Goal: Task Accomplishment & Management: Complete application form

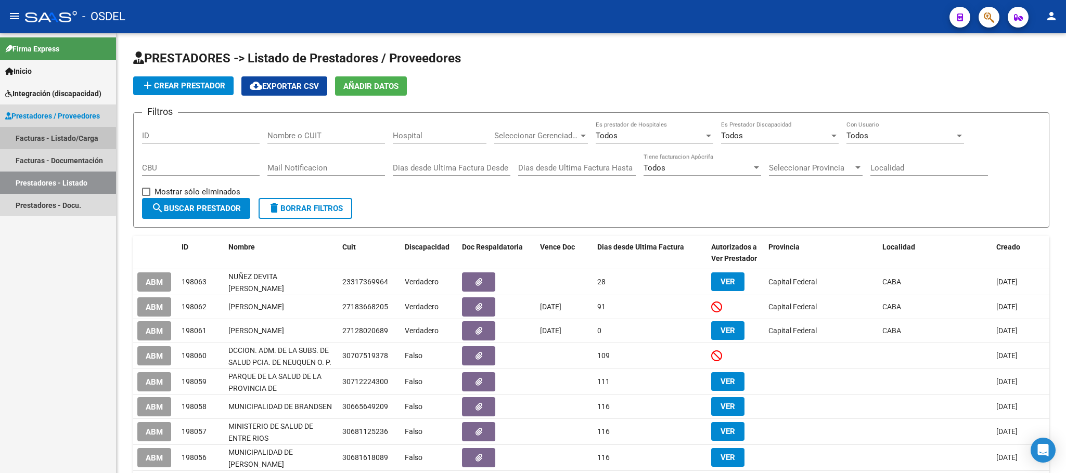
click at [48, 139] on link "Facturas - Listado/Carga" at bounding box center [58, 138] width 116 height 22
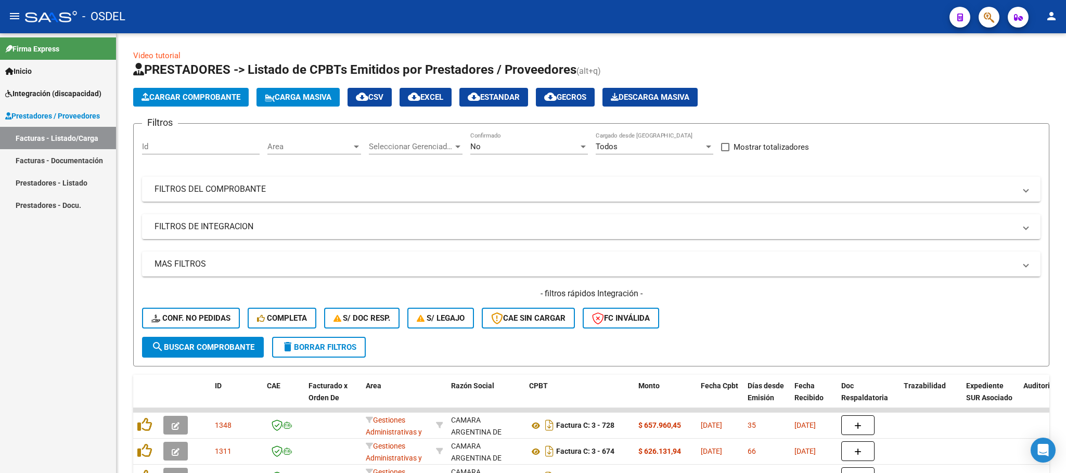
click at [225, 100] on span "Cargar Comprobante" at bounding box center [191, 97] width 99 height 9
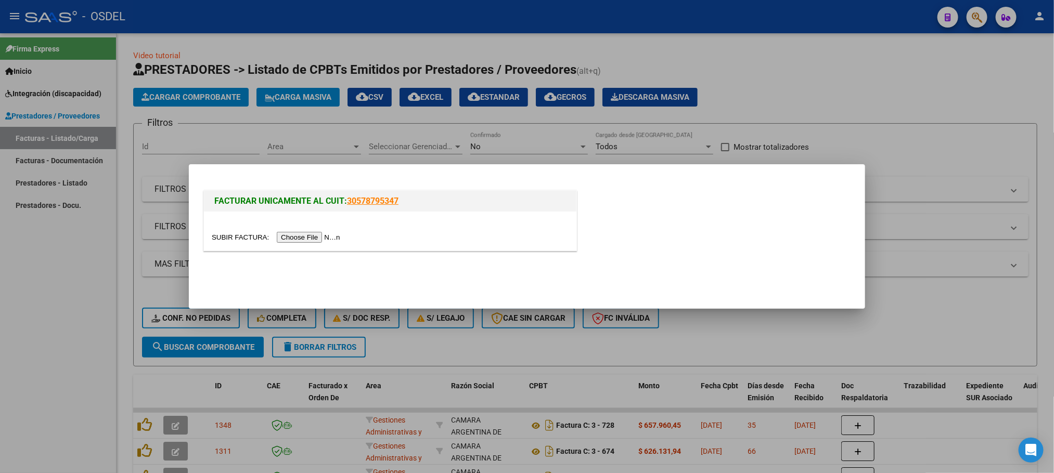
click at [304, 239] on input "file" at bounding box center [278, 237] width 132 height 11
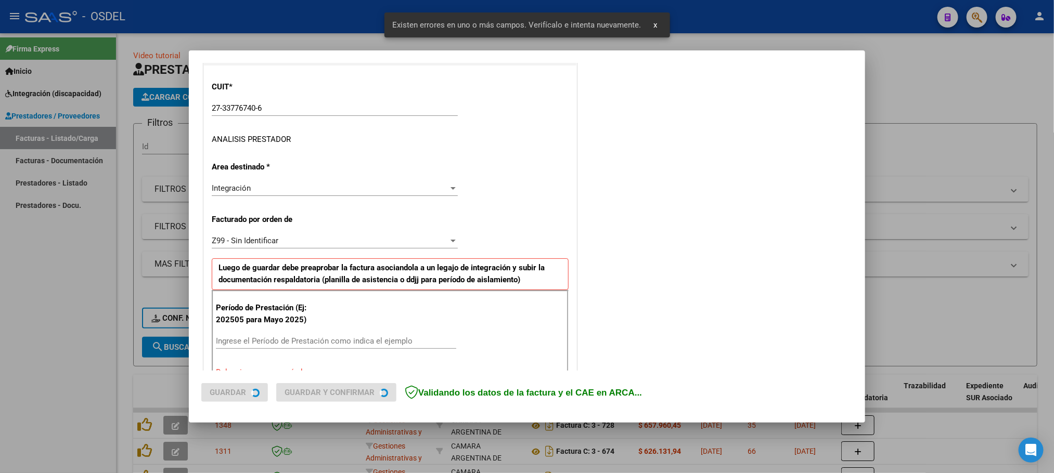
scroll to position [243, 0]
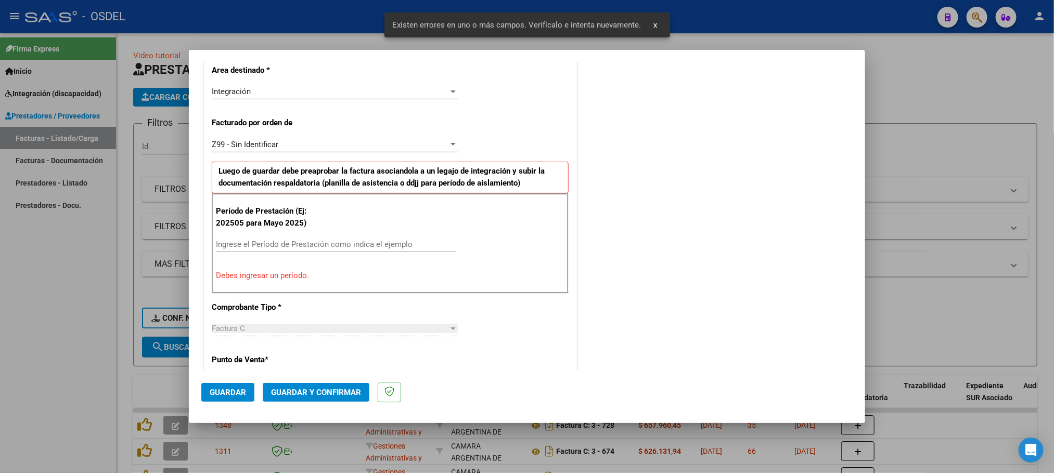
click at [239, 249] on input "Ingrese el Período de Prestación como indica el ejemplo" at bounding box center [336, 244] width 240 height 9
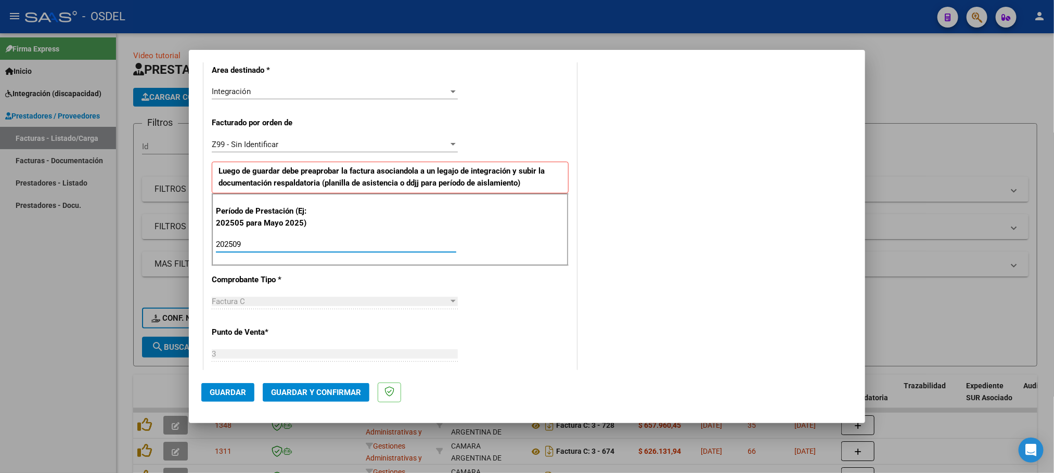
type input "202509"
click at [227, 392] on span "Guardar" at bounding box center [228, 392] width 36 height 9
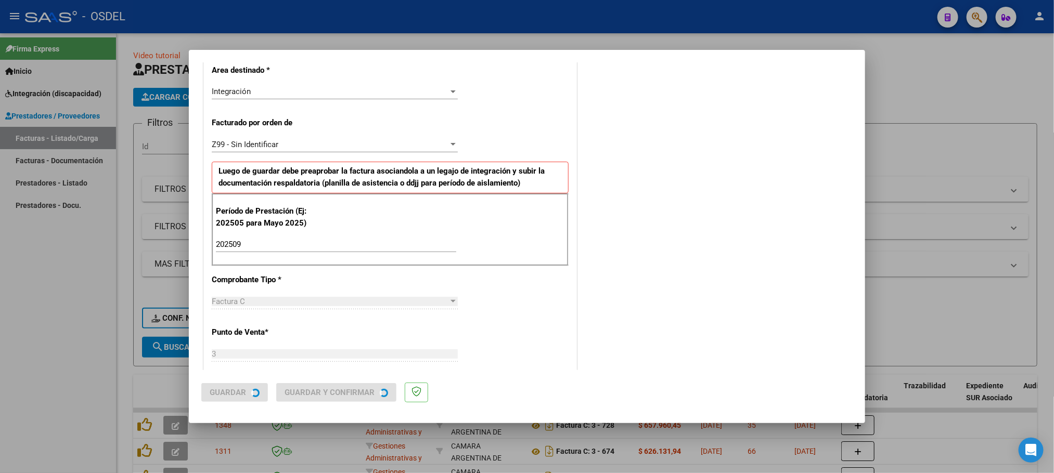
scroll to position [0, 0]
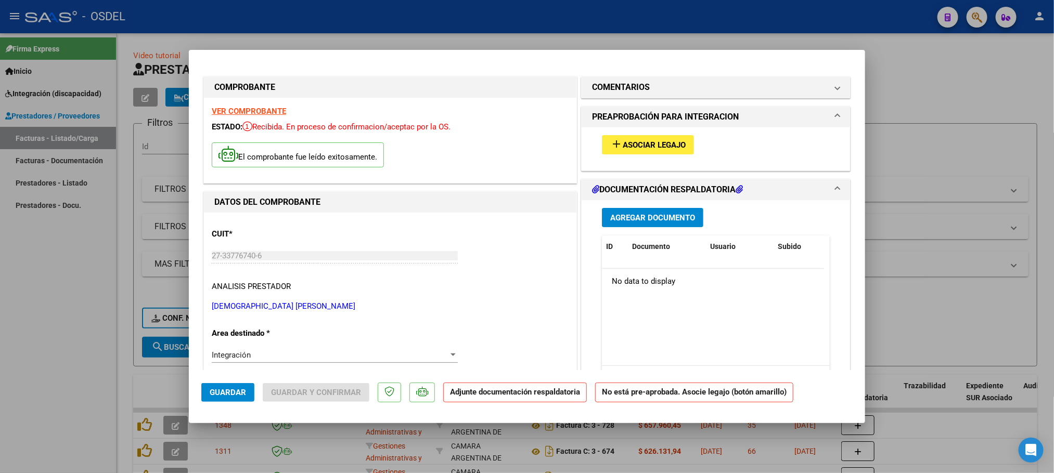
click at [667, 147] on span "Asociar Legajo" at bounding box center [654, 144] width 63 height 9
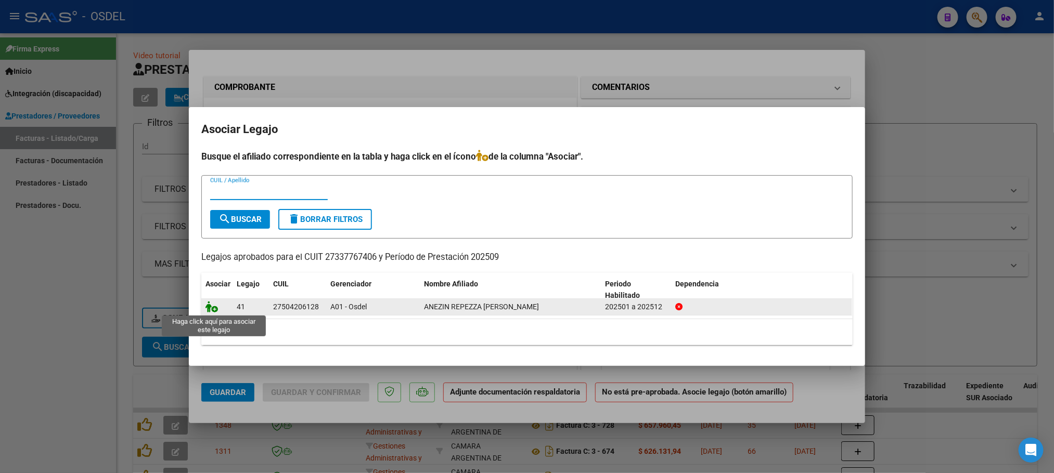
click at [208, 310] on icon at bounding box center [212, 306] width 12 height 11
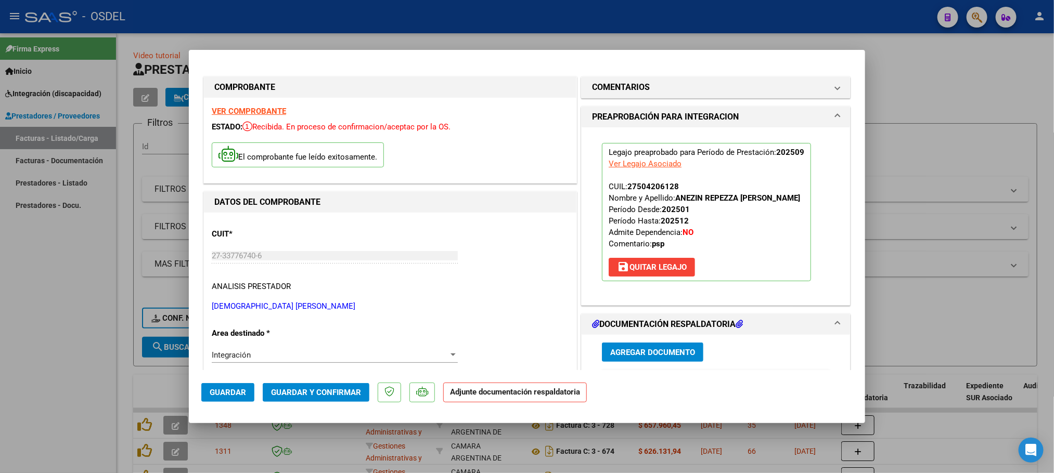
click at [636, 352] on span "Agregar Documento" at bounding box center [652, 352] width 85 height 9
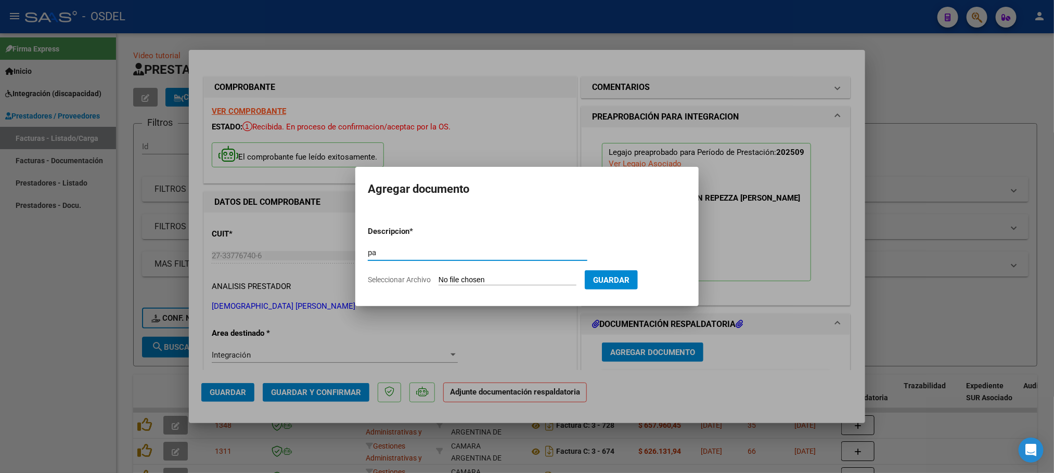
type input "pa"
click at [452, 279] on input "Seleccionar Archivo" at bounding box center [508, 281] width 138 height 10
type input "C:\fakepath\pa-27337767406_118.pdf"
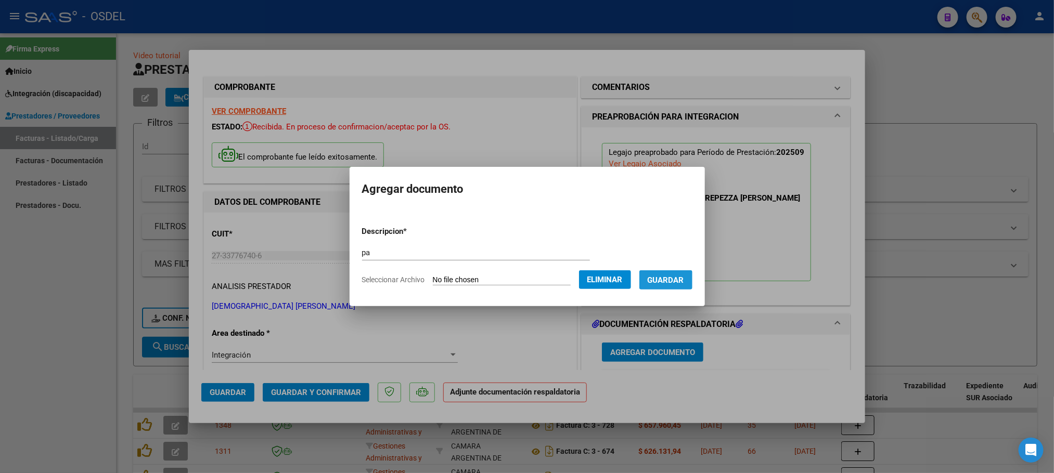
click at [675, 281] on span "Guardar" at bounding box center [666, 280] width 36 height 9
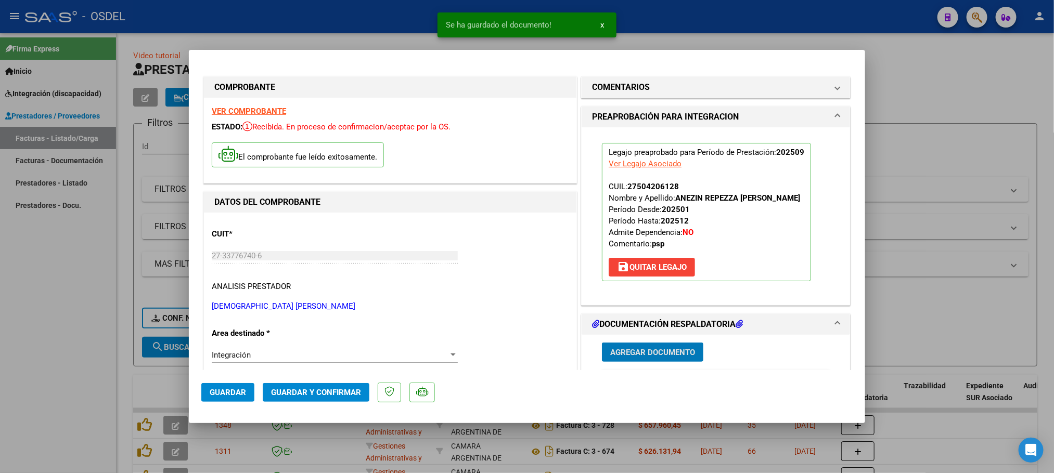
click at [239, 388] on span "Guardar" at bounding box center [228, 392] width 36 height 9
click at [10, 365] on div at bounding box center [527, 236] width 1054 height 473
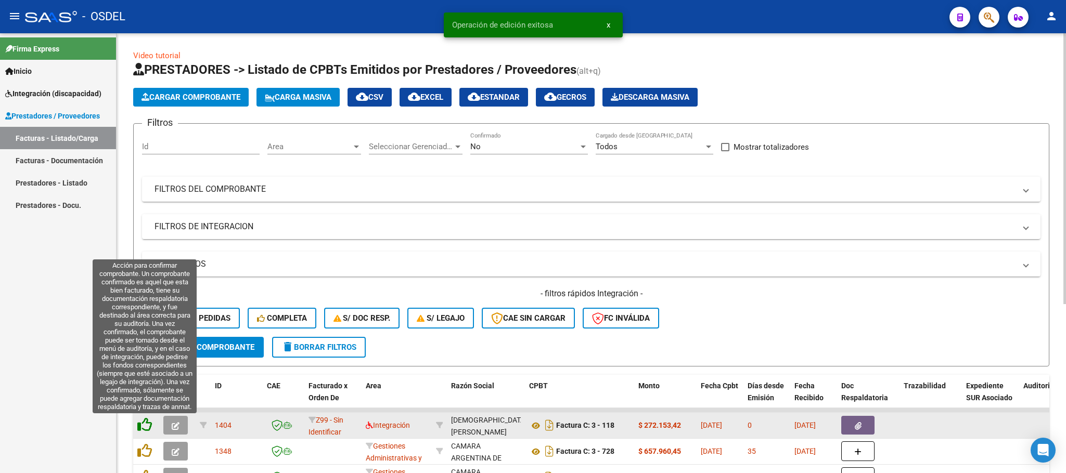
click at [144, 430] on icon at bounding box center [144, 425] width 15 height 15
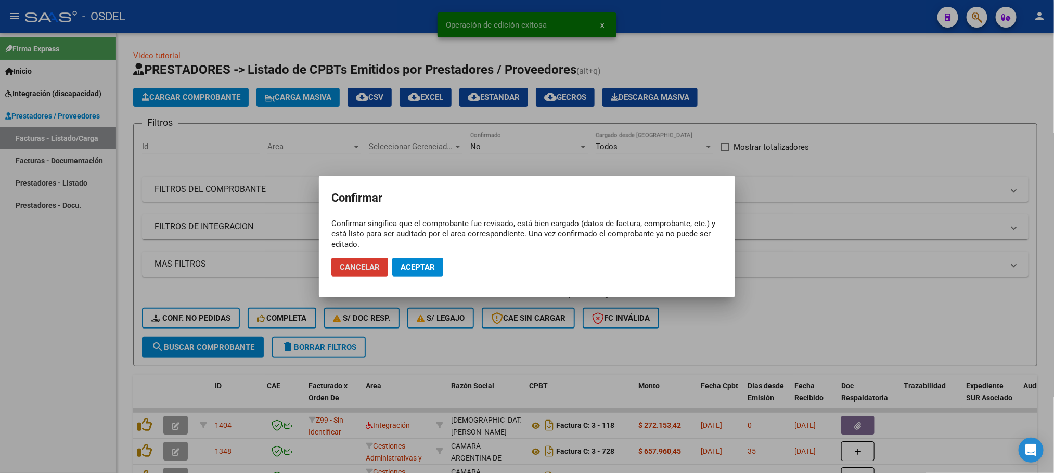
click at [422, 264] on span "Aceptar" at bounding box center [418, 267] width 34 height 9
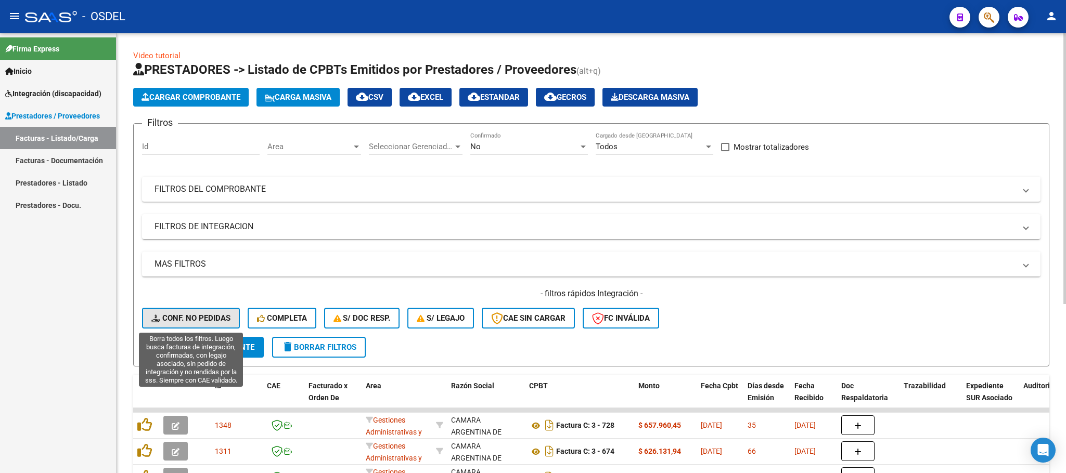
click at [216, 320] on span "Conf. no pedidas" at bounding box center [190, 318] width 79 height 9
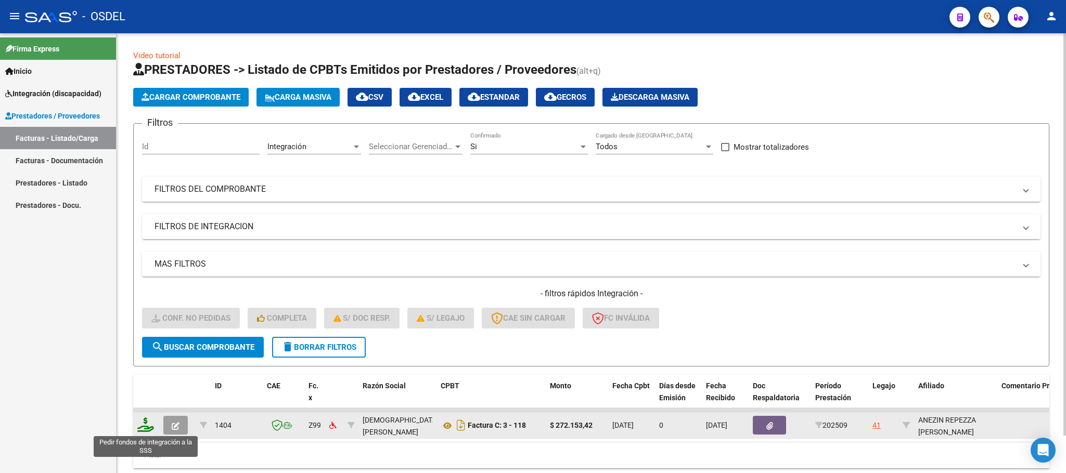
click at [146, 424] on icon at bounding box center [145, 425] width 17 height 15
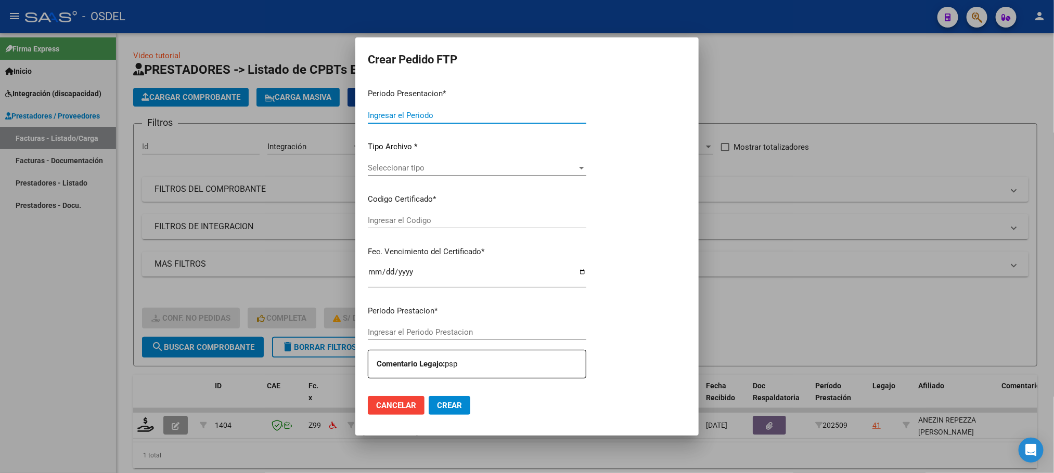
type input "202509"
type input "$ 272.153,42"
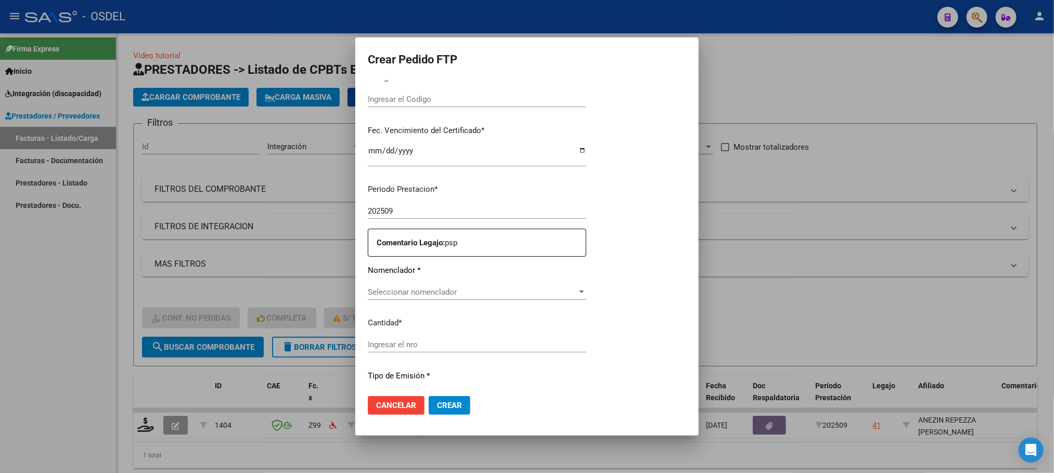
type input "8179475832"
type input "[DATE]"
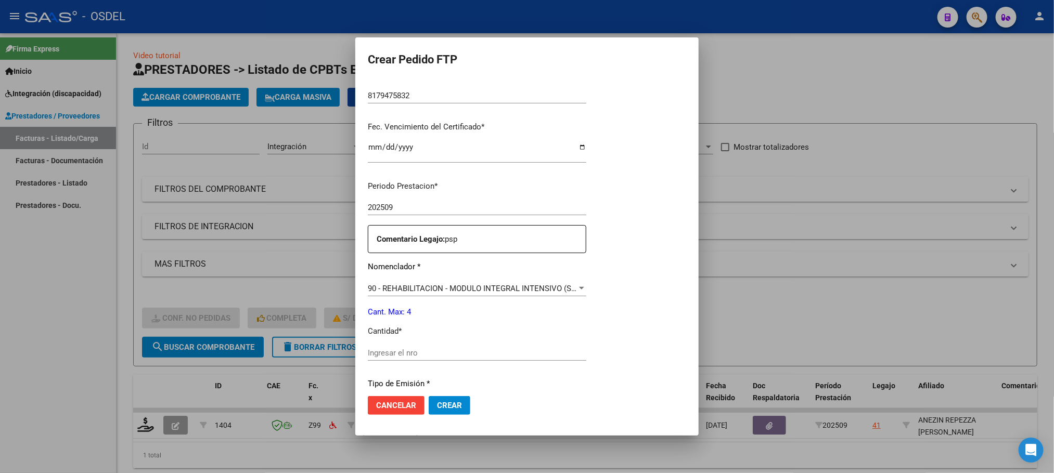
scroll to position [236, 0]
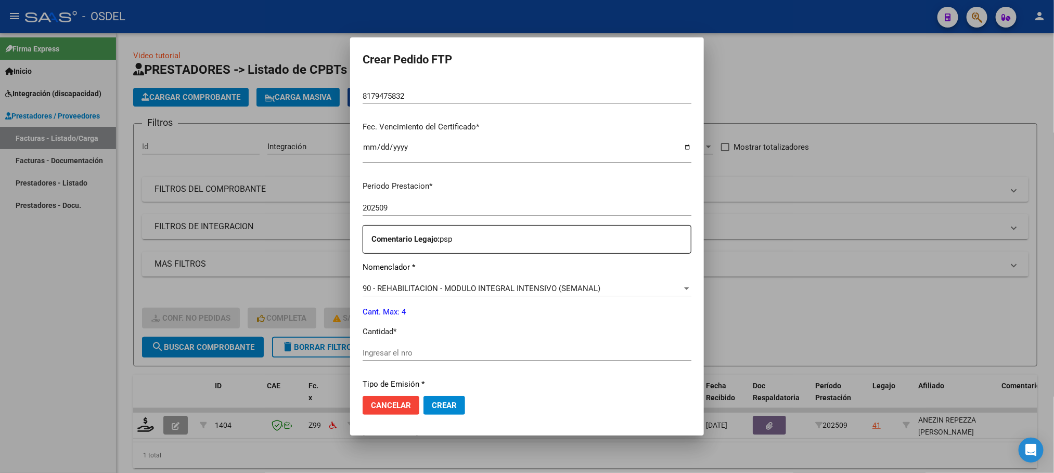
click at [819, 307] on div at bounding box center [527, 236] width 1054 height 473
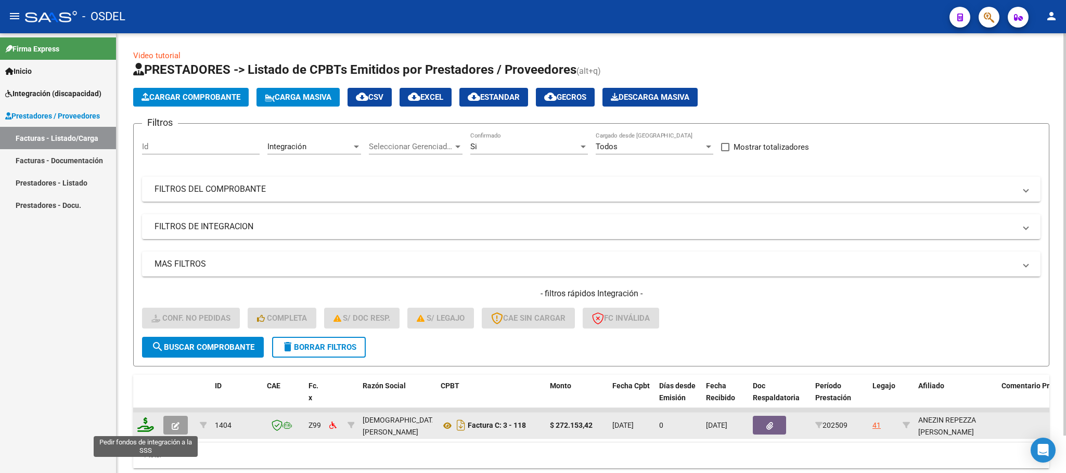
click at [149, 425] on icon at bounding box center [145, 425] width 17 height 15
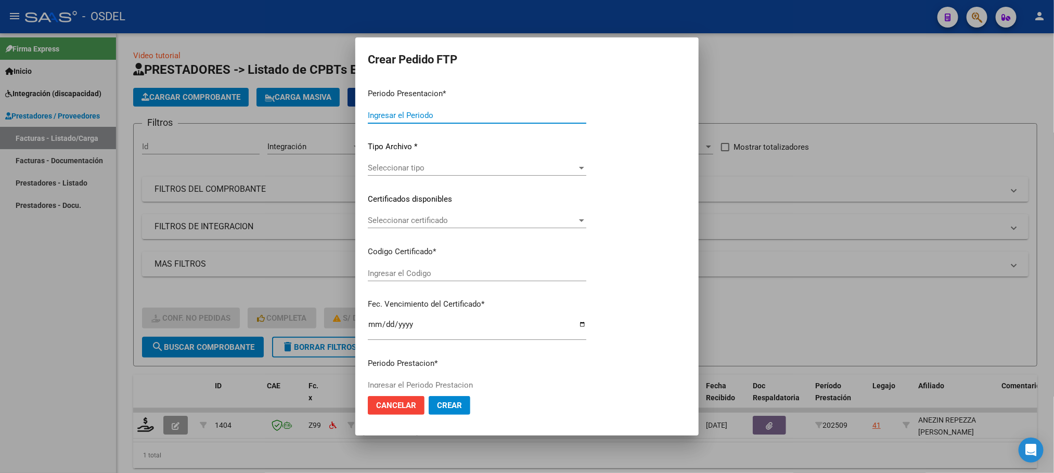
type input "202509"
type input "$ 272.153,42"
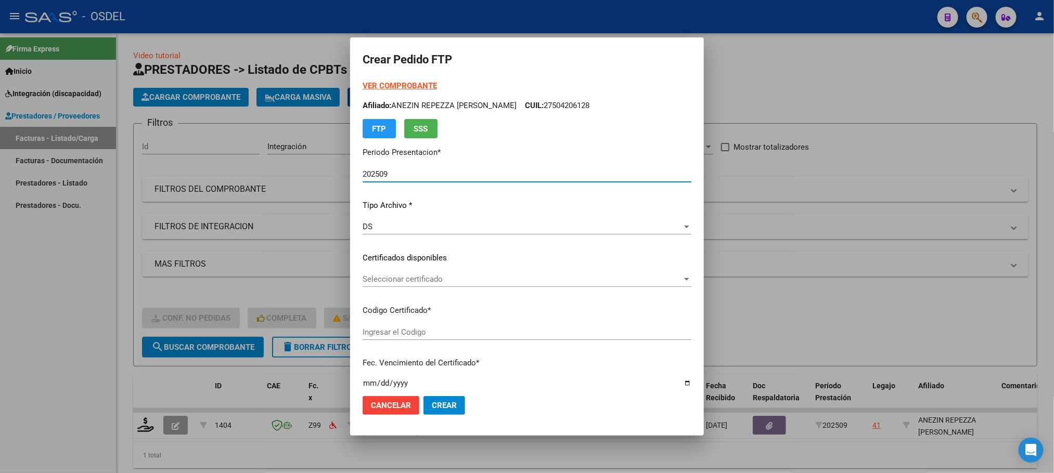
type input "8179475832"
type input "[DATE]"
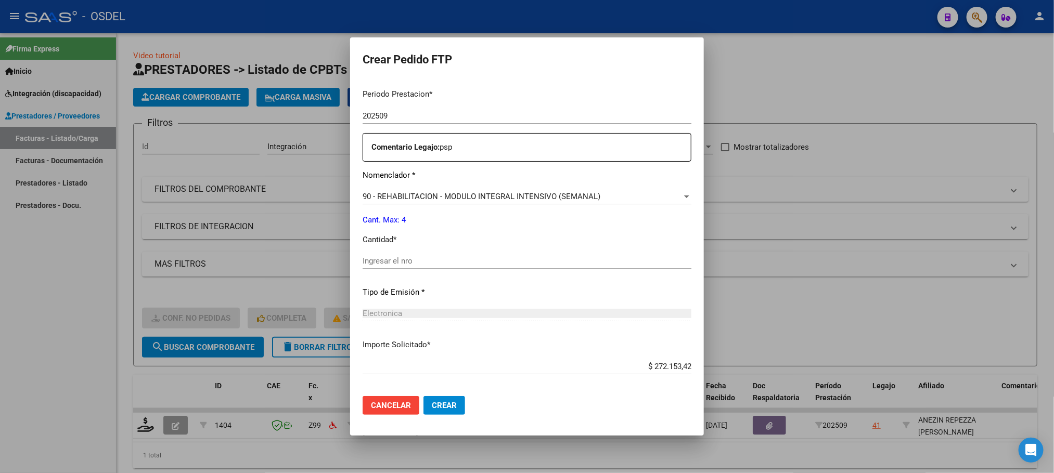
scroll to position [377, 0]
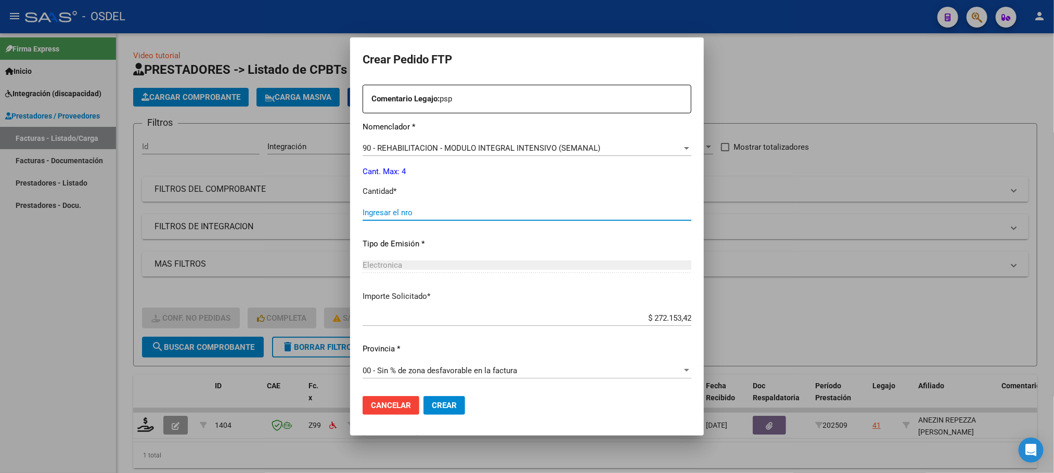
click at [384, 217] on input "Ingresar el nro" at bounding box center [527, 212] width 329 height 9
type input "4"
click at [439, 403] on span "Crear" at bounding box center [444, 405] width 25 height 9
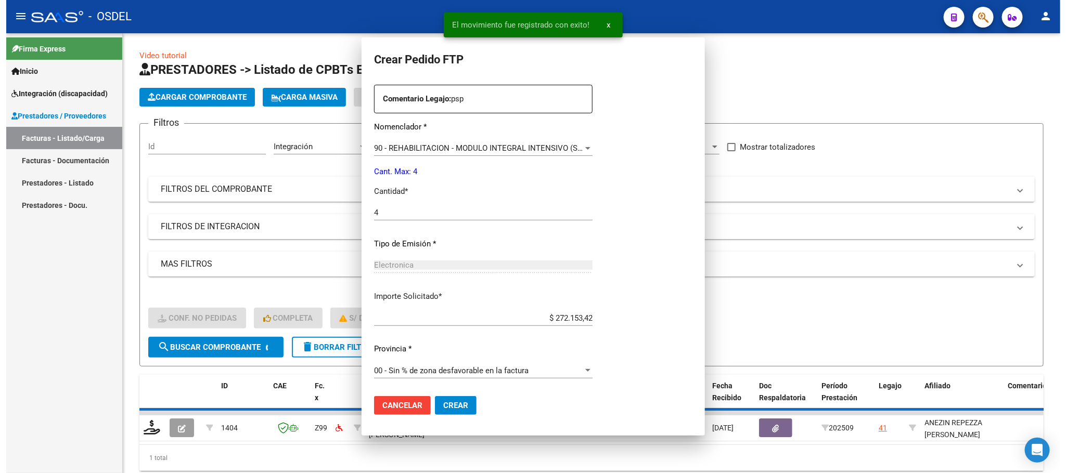
scroll to position [318, 0]
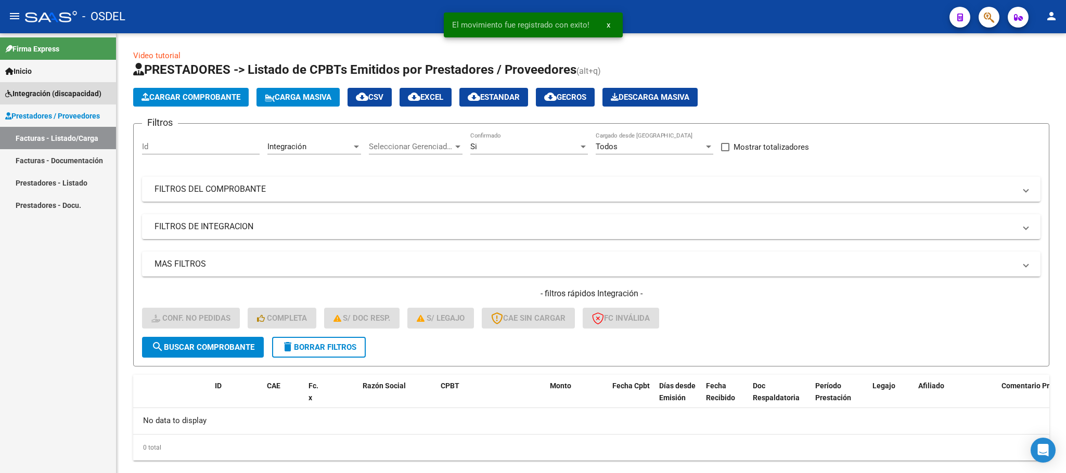
click at [57, 100] on link "Integración (discapacidad)" at bounding box center [58, 93] width 116 height 22
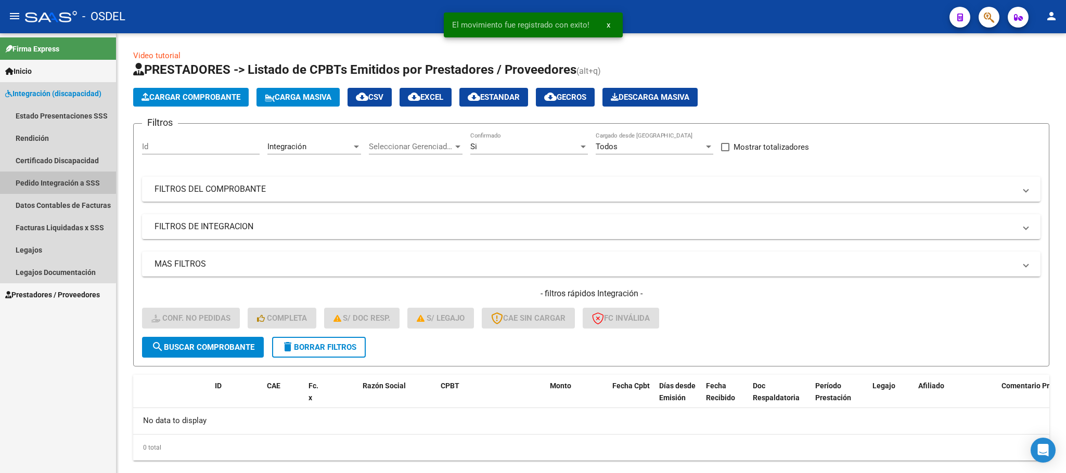
click at [40, 178] on link "Pedido Integración a SSS" at bounding box center [58, 183] width 116 height 22
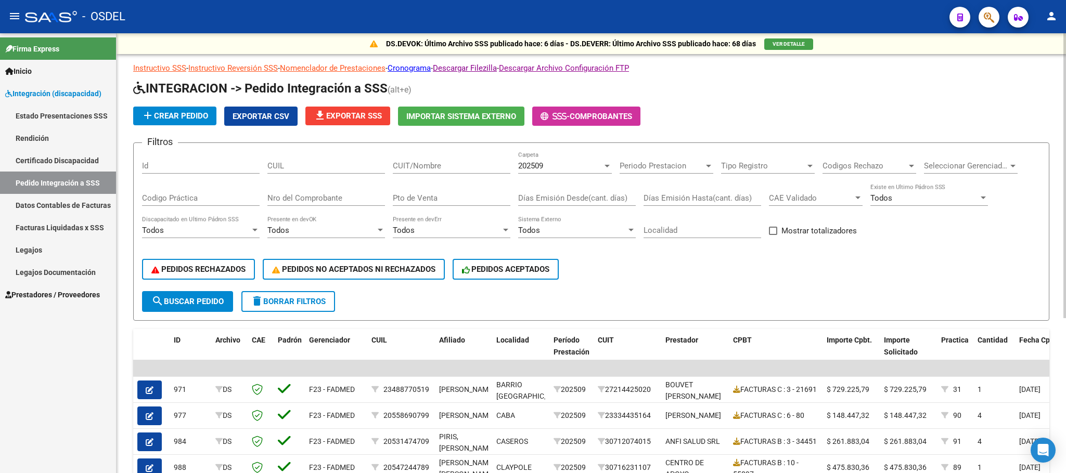
click at [788, 95] on h1 "INTEGRACION -> Pedido Integración a SSS (alt+e)" at bounding box center [591, 89] width 916 height 18
